Goal: Navigation & Orientation: Find specific page/section

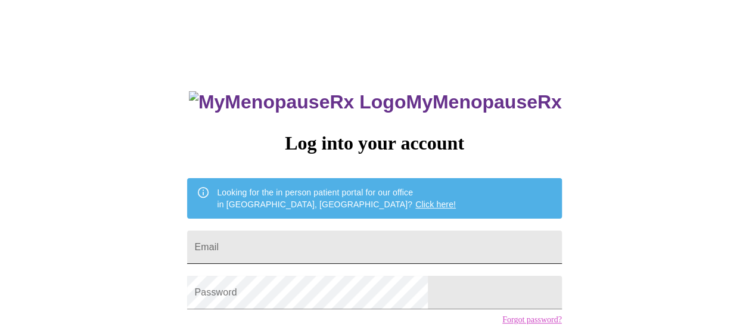
click at [374, 244] on input "Email" at bounding box center [374, 247] width 374 height 33
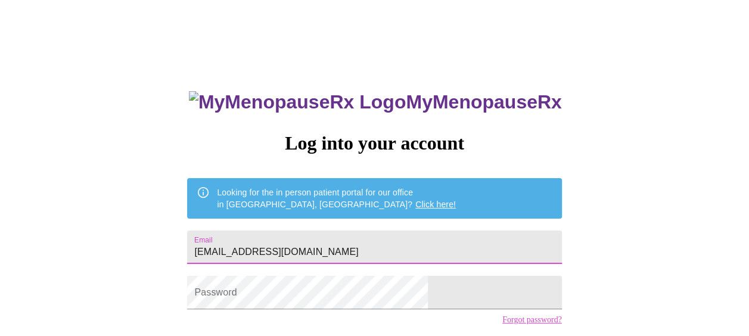
type input "[EMAIL_ADDRESS][DOMAIN_NAME]"
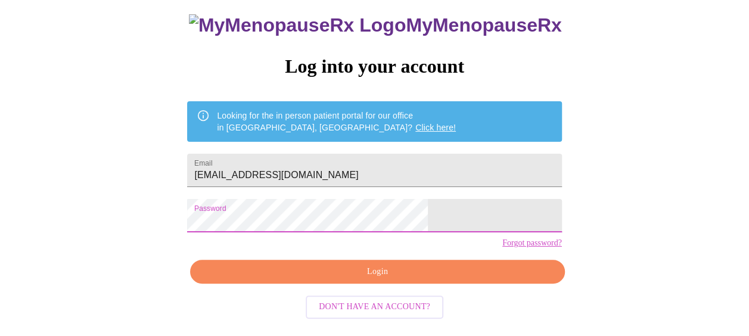
scroll to position [85, 0]
click at [380, 280] on span "Login" at bounding box center [377, 272] width 347 height 15
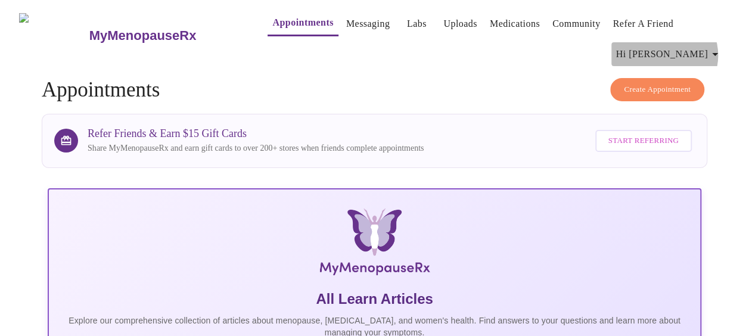
click at [713, 51] on icon "button" at bounding box center [715, 54] width 14 height 14
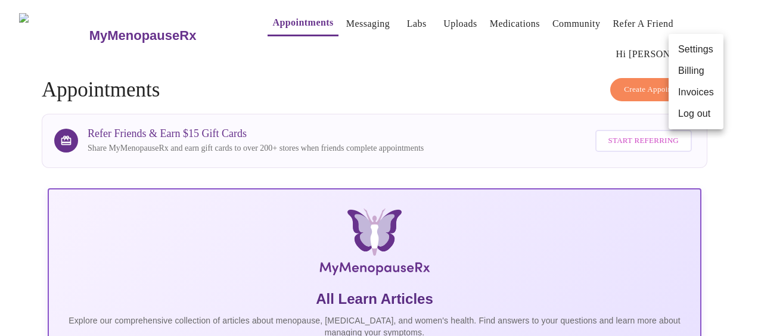
click at [517, 88] on div at bounding box center [379, 168] width 758 height 336
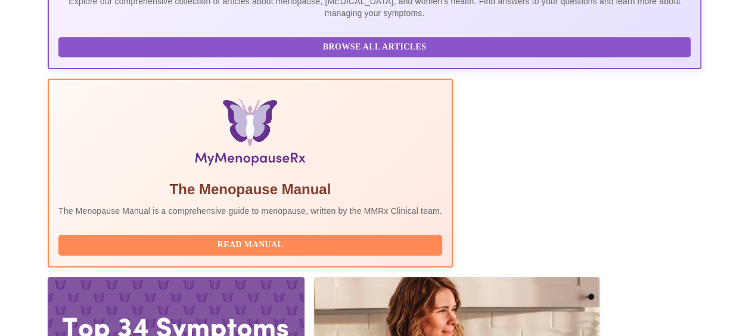
scroll to position [331, 0]
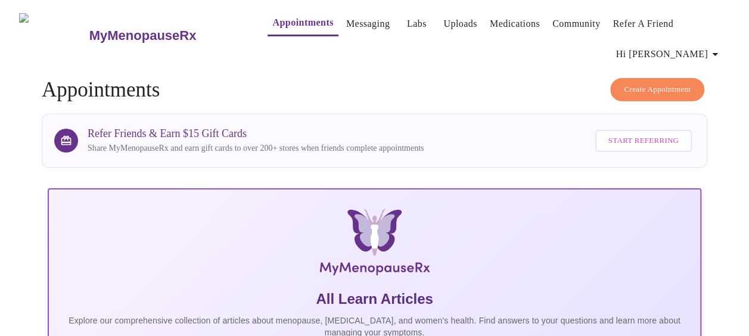
click at [407, 20] on link "Labs" at bounding box center [417, 23] width 20 height 17
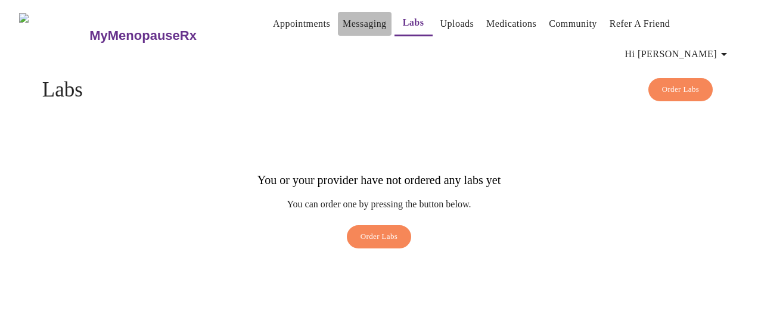
click at [346, 19] on link "Messaging" at bounding box center [365, 23] width 44 height 17
click at [440, 21] on link "Uploads" at bounding box center [457, 23] width 34 height 17
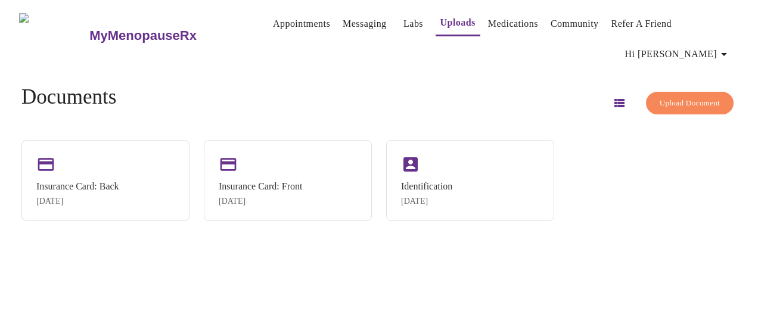
click at [697, 46] on span "Hi [PERSON_NAME]" at bounding box center [678, 54] width 106 height 17
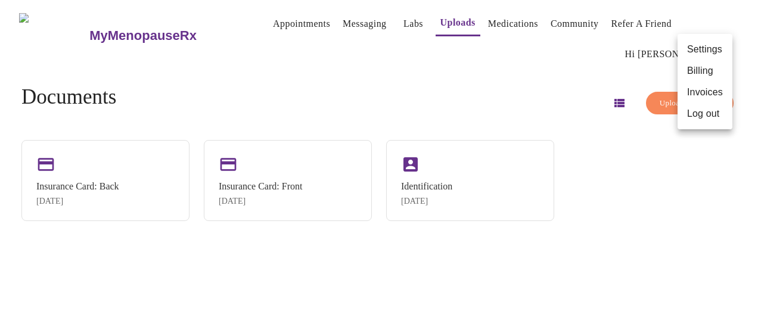
click at [715, 51] on li "Settings" at bounding box center [705, 49] width 55 height 21
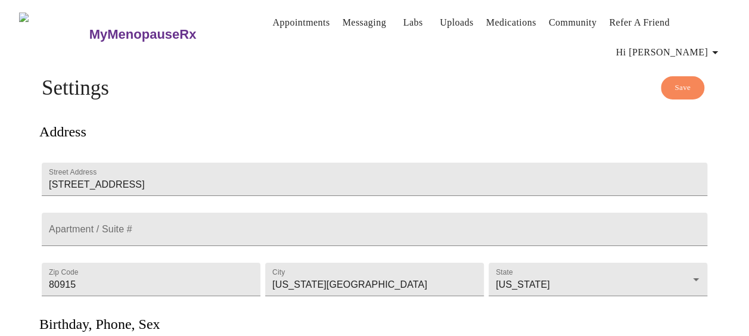
click at [522, 20] on link "Medications" at bounding box center [511, 22] width 50 height 17
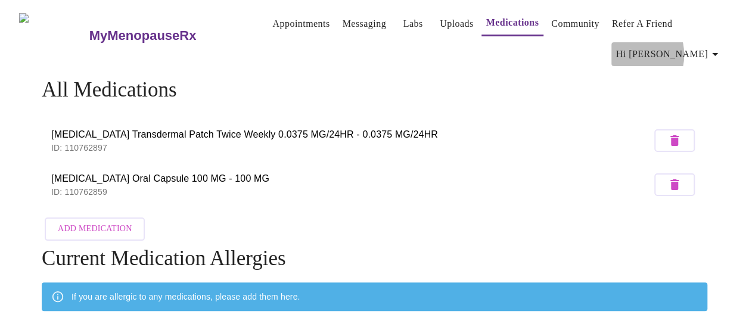
click at [678, 50] on span "Hi [PERSON_NAME]" at bounding box center [669, 54] width 106 height 17
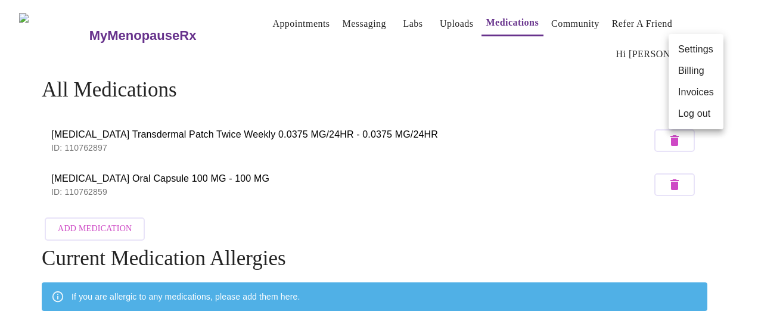
click at [572, 77] on div at bounding box center [379, 168] width 758 height 336
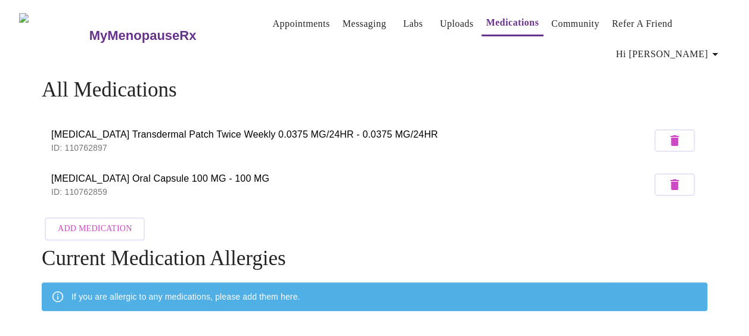
click at [581, 20] on link "Community" at bounding box center [575, 23] width 48 height 17
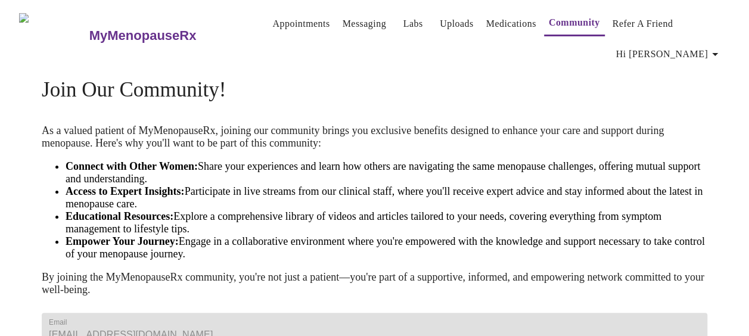
click at [278, 21] on link "Appointments" at bounding box center [300, 23] width 57 height 17
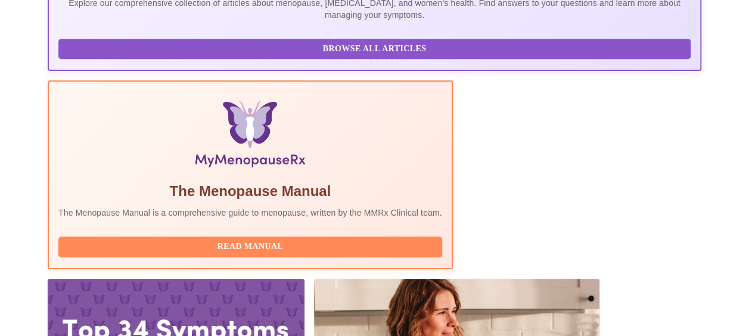
scroll to position [331, 0]
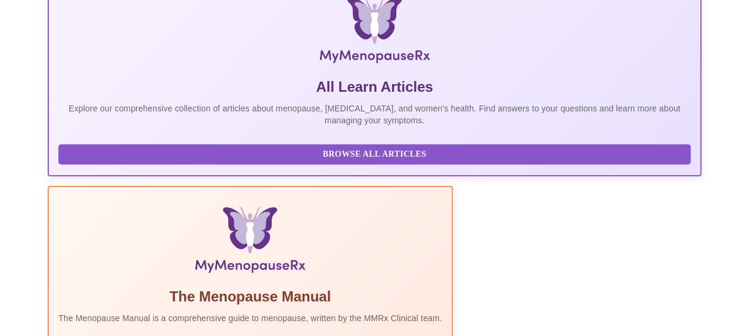
scroll to position [0, 0]
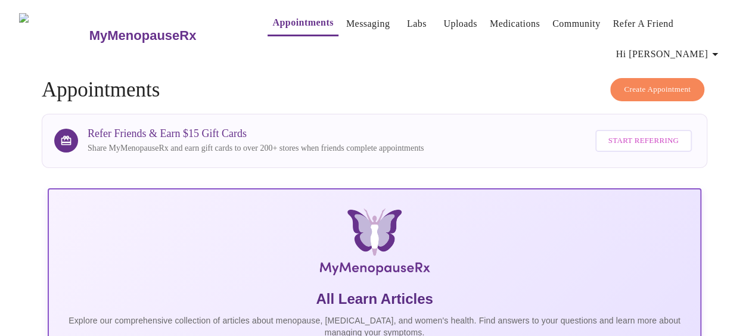
click at [99, 29] on h3 "MyMenopauseRx" at bounding box center [142, 35] width 107 height 15
click at [89, 31] on h3 "MyMenopauseRx" at bounding box center [142, 35] width 107 height 15
click at [89, 28] on h3 "MyMenopauseRx" at bounding box center [142, 35] width 107 height 15
click at [348, 20] on link "Messaging" at bounding box center [368, 23] width 44 height 17
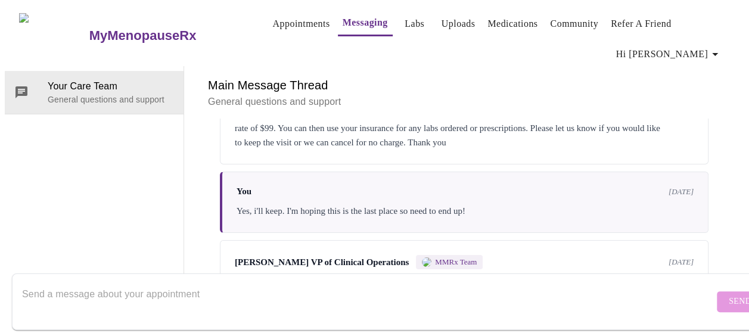
click at [406, 23] on span "Labs" at bounding box center [415, 23] width 29 height 17
click at [442, 15] on link "Uploads" at bounding box center [459, 23] width 34 height 17
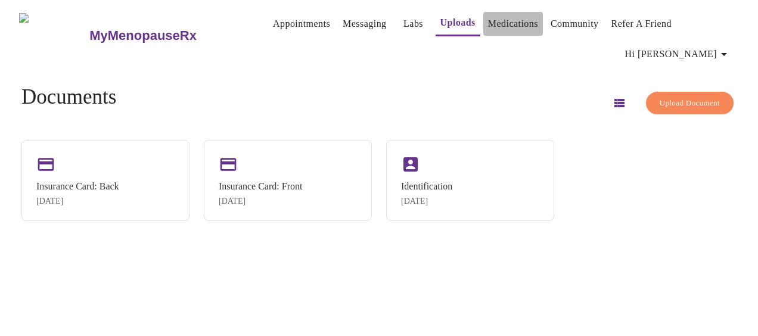
click at [488, 18] on link "Medications" at bounding box center [513, 23] width 50 height 17
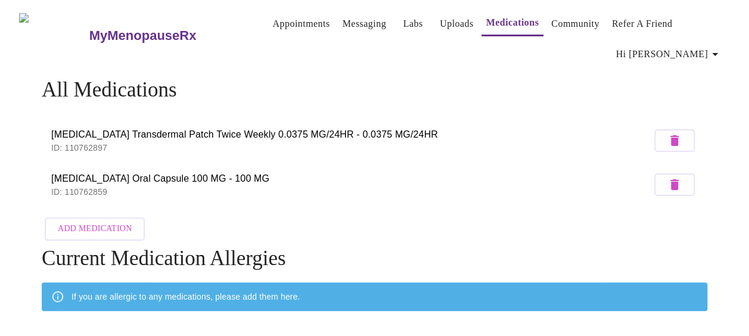
click at [564, 20] on link "Community" at bounding box center [575, 23] width 48 height 17
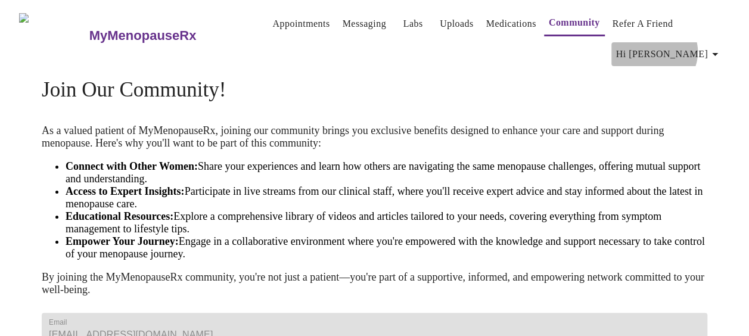
click at [703, 48] on span "Hi [PERSON_NAME]" at bounding box center [669, 54] width 106 height 17
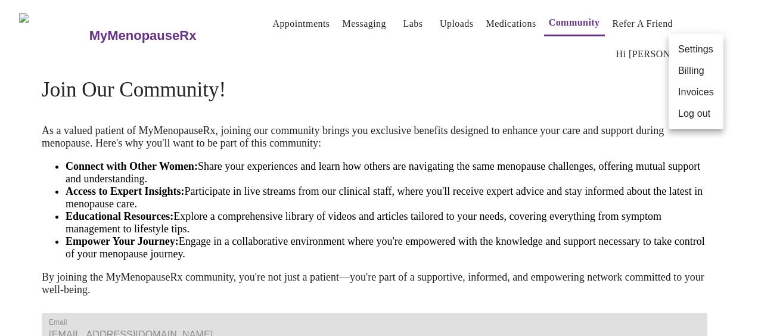
click at [702, 70] on li "Billing" at bounding box center [696, 70] width 55 height 21
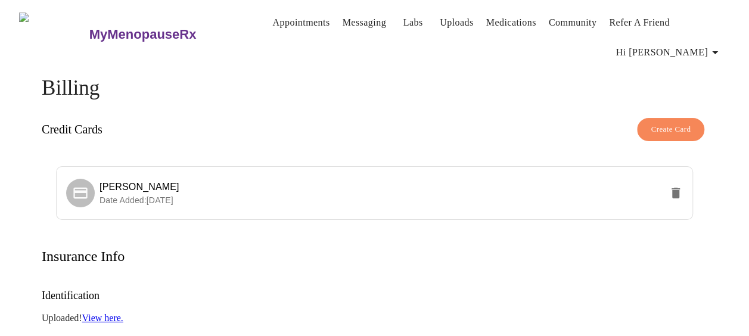
click at [685, 44] on span "Hi [PERSON_NAME]" at bounding box center [669, 52] width 106 height 17
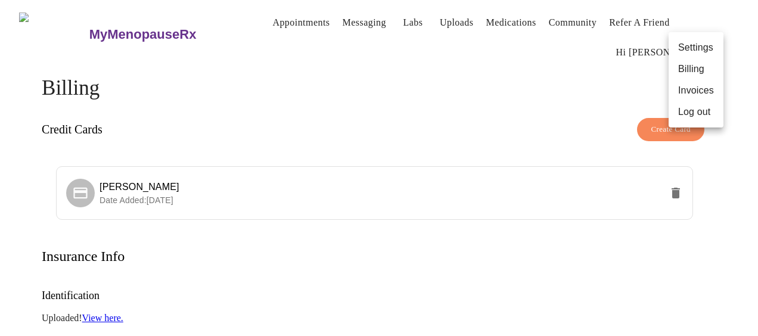
click at [691, 48] on li "Settings" at bounding box center [696, 47] width 55 height 21
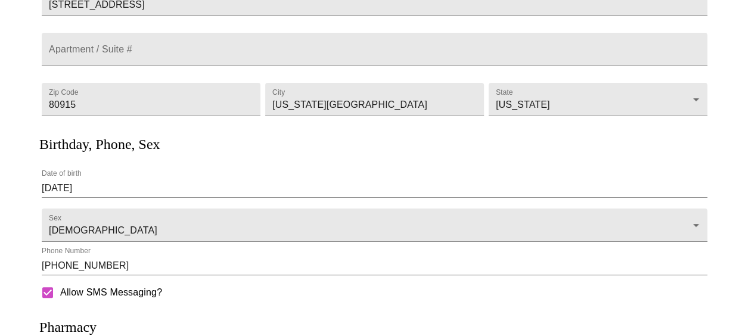
scroll to position [342, 0]
